Goal: Task Accomplishment & Management: Use online tool/utility

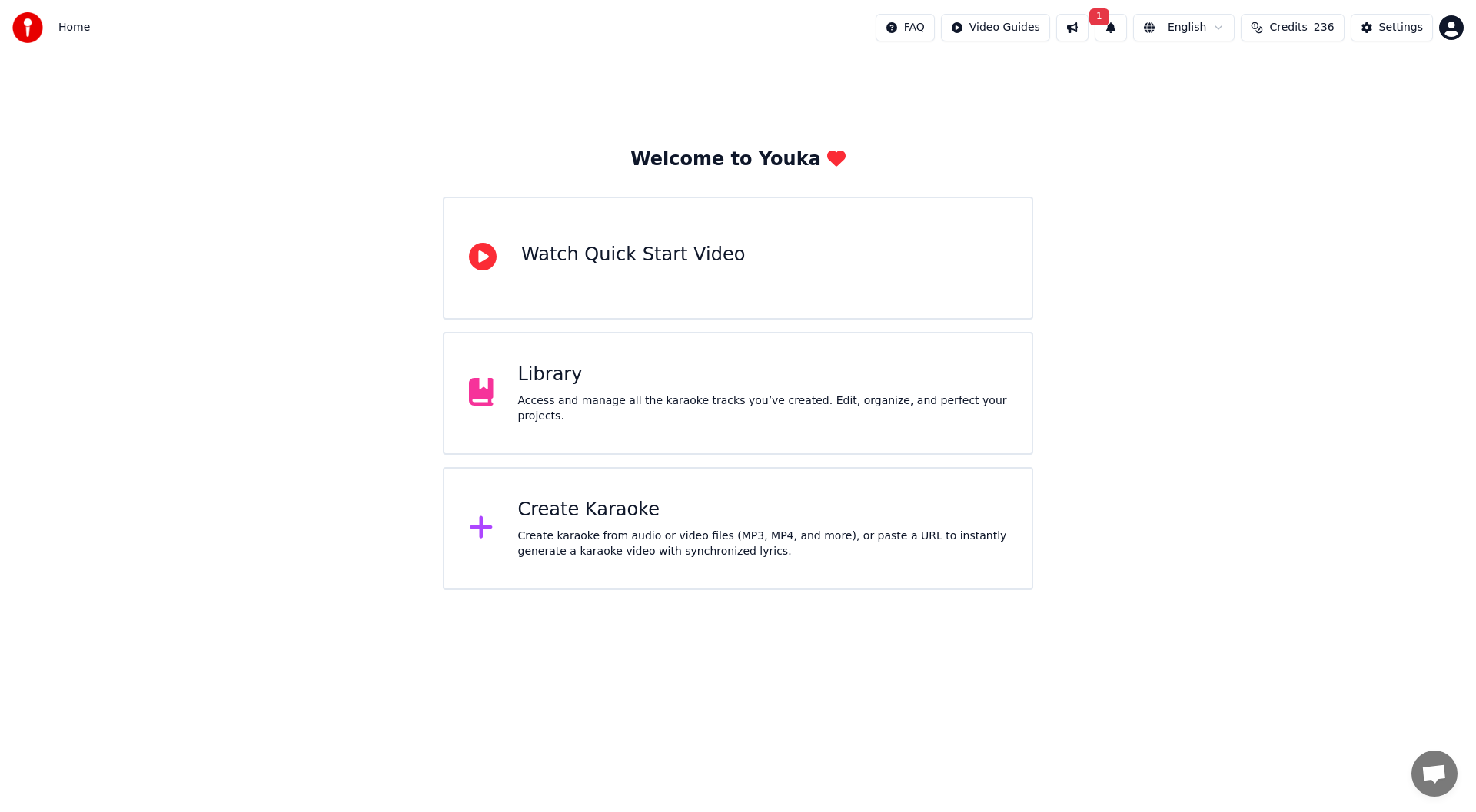
click at [1115, 26] on button "1" at bounding box center [1111, 27] width 33 height 28
click at [1215, 76] on button "Update" at bounding box center [1221, 76] width 65 height 28
